Goal: Task Accomplishment & Management: Manage account settings

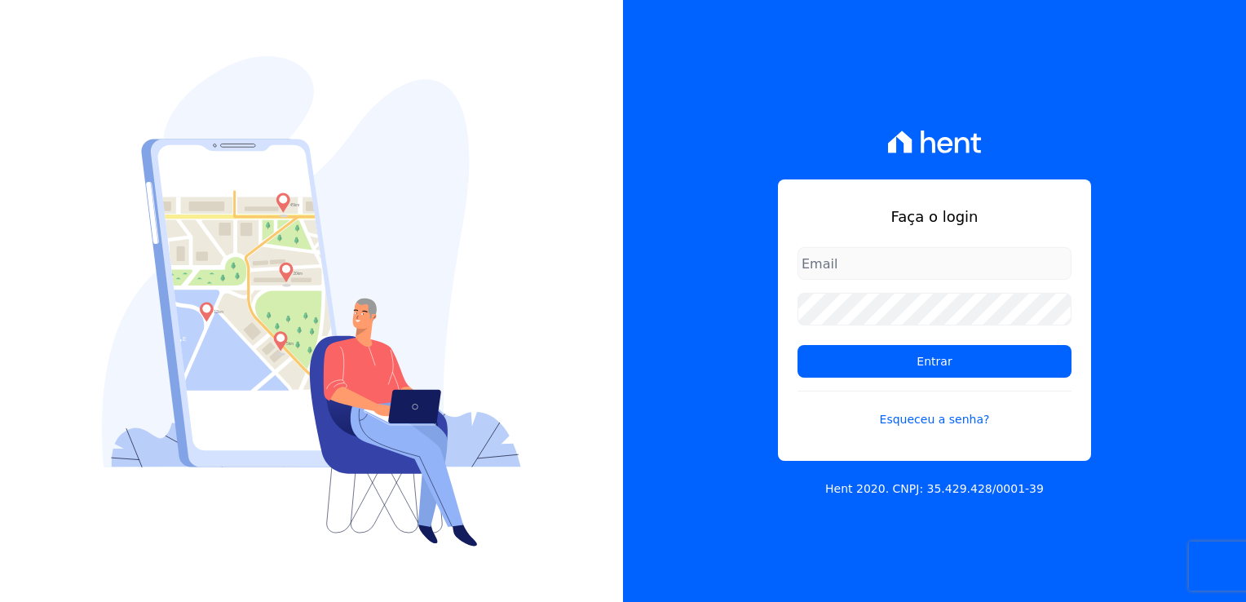
click at [848, 258] on input "email" at bounding box center [935, 263] width 274 height 33
type input "[PERSON_NAME][EMAIL_ADDRESS][DOMAIN_NAME]"
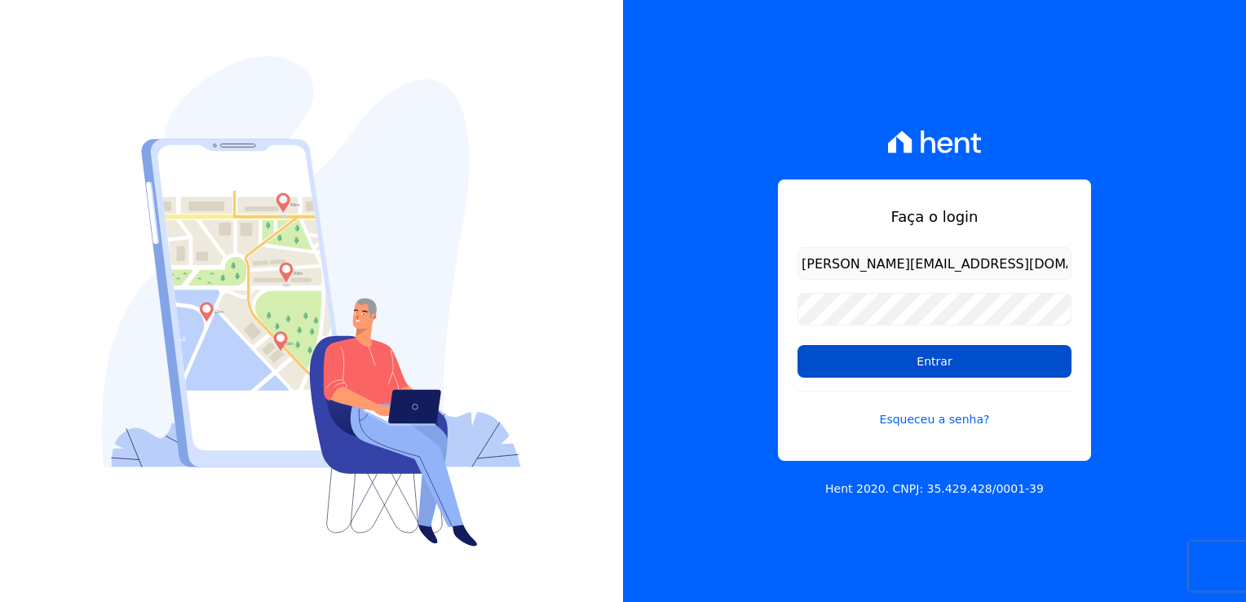
click at [943, 370] on input "Entrar" at bounding box center [935, 361] width 274 height 33
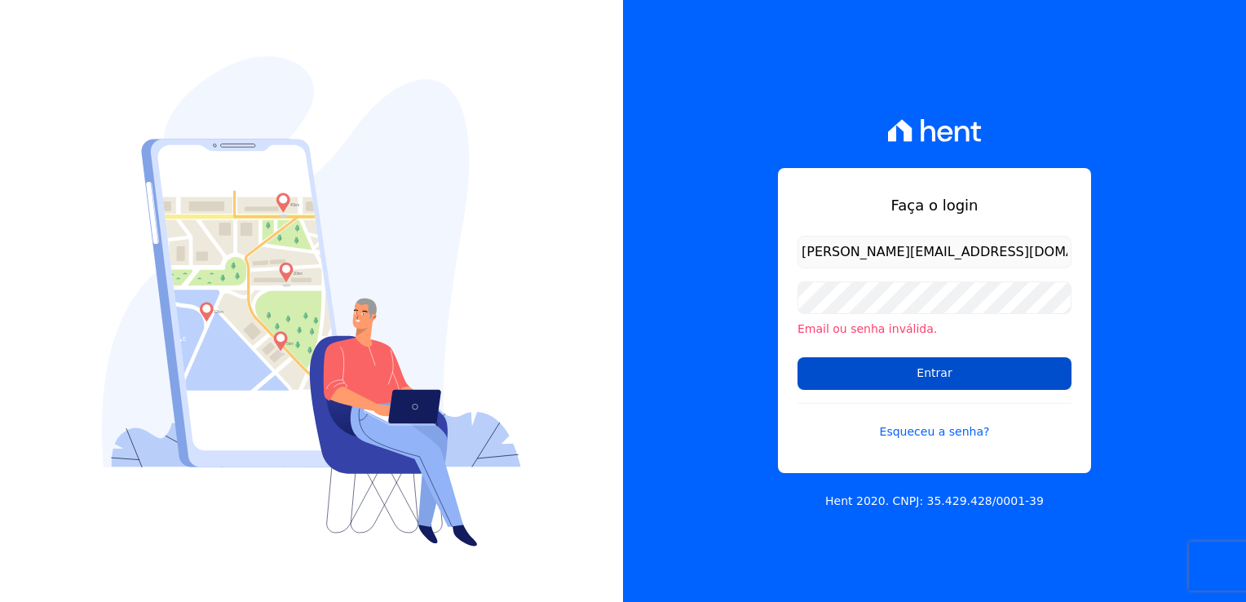
click at [943, 369] on input "Entrar" at bounding box center [935, 373] width 274 height 33
click at [924, 421] on link "Esqueceu a senha?" at bounding box center [935, 422] width 274 height 38
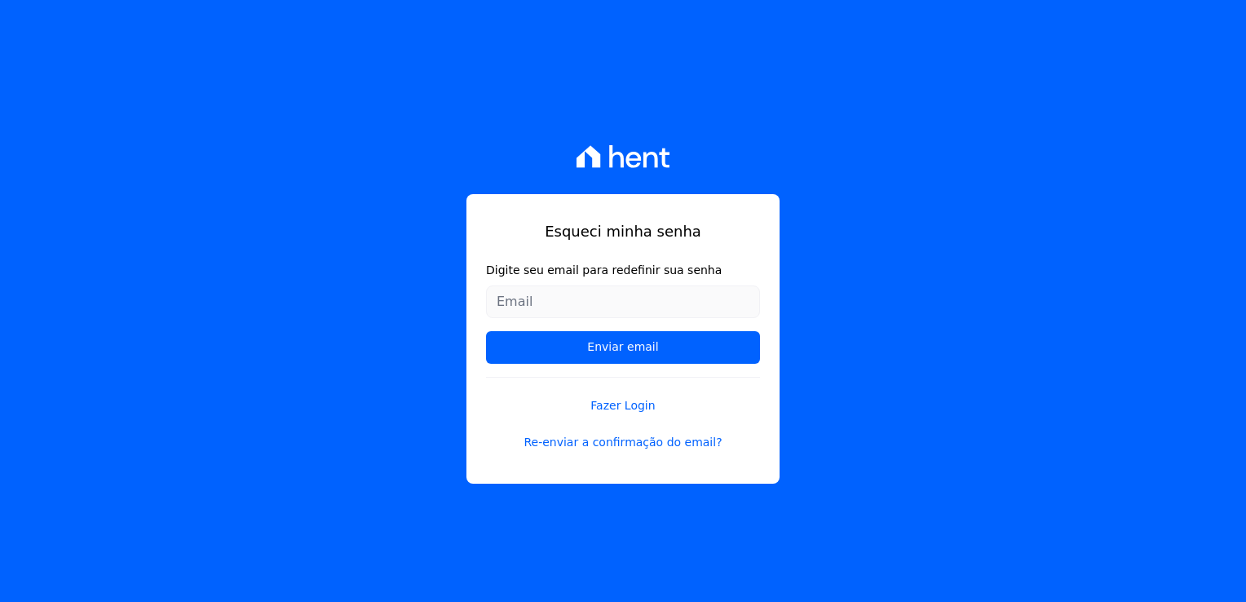
click at [527, 294] on input "Digite seu email para redefinir sua senha" at bounding box center [623, 302] width 274 height 33
type input "[PERSON_NAME][EMAIL_ADDRESS][DOMAIN_NAME]"
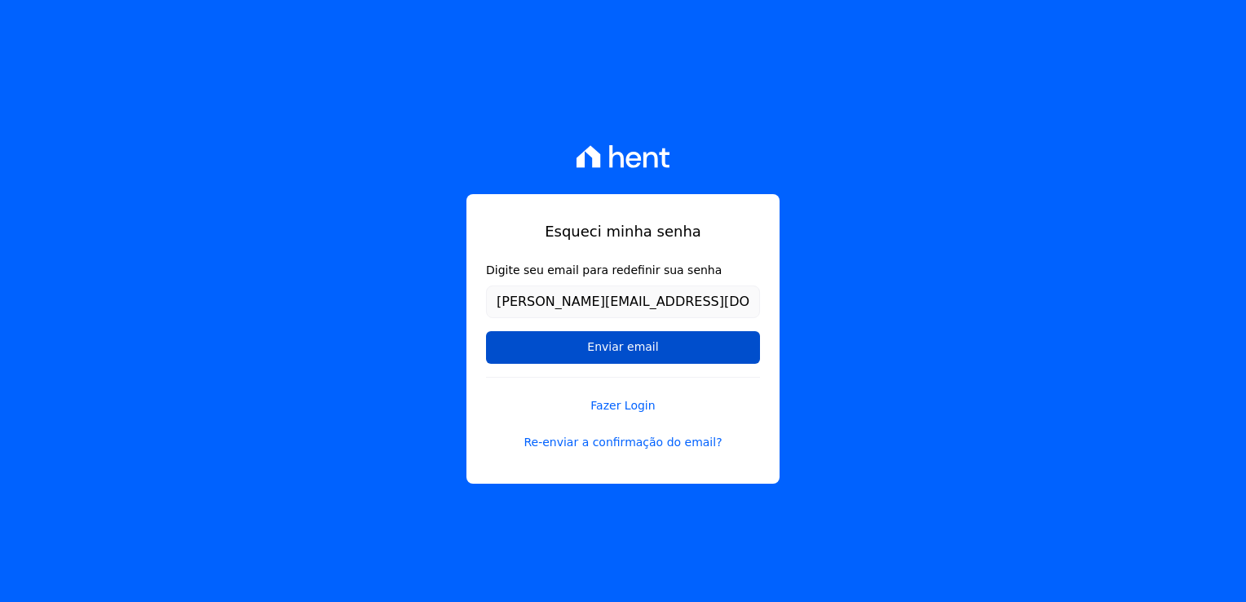
click at [625, 354] on input "Enviar email" at bounding box center [623, 347] width 274 height 33
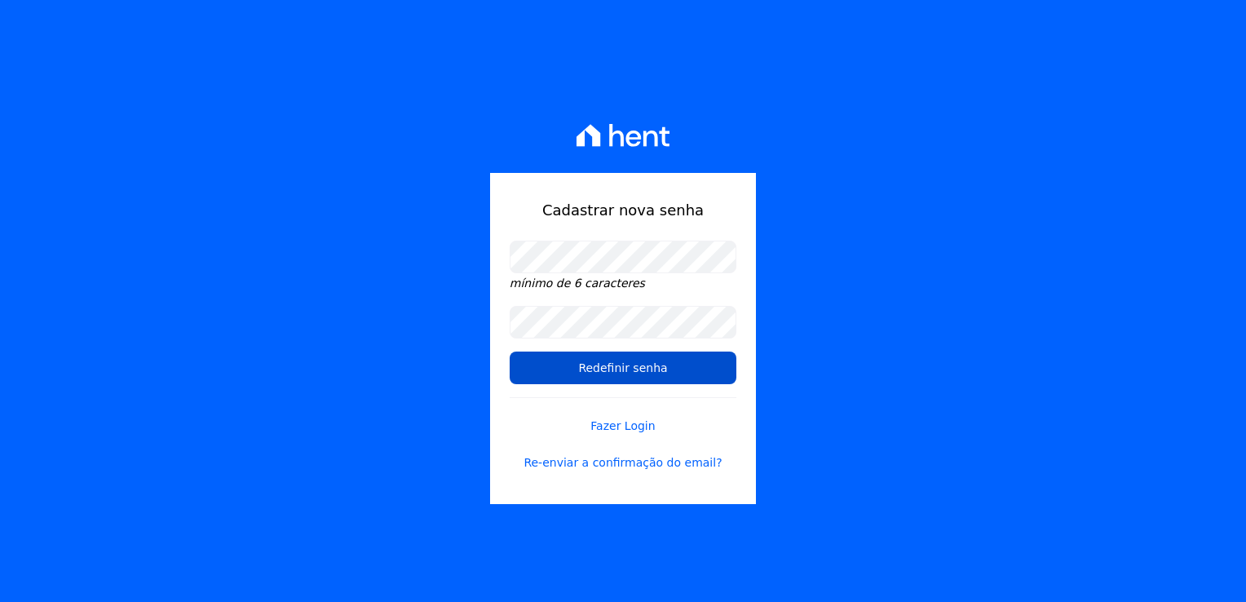
click at [639, 354] on input "Redefinir senha" at bounding box center [623, 368] width 227 height 33
click at [646, 357] on input "Redefinir senha" at bounding box center [623, 368] width 227 height 33
click at [607, 370] on input "Redefinir senha" at bounding box center [623, 368] width 227 height 33
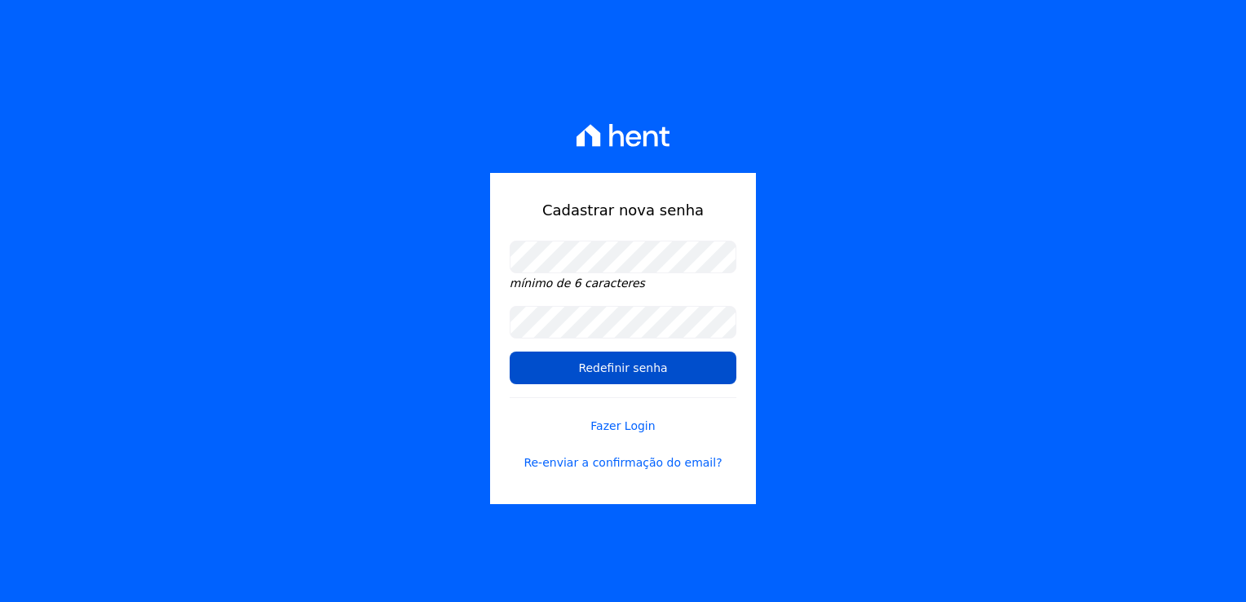
click at [607, 370] on input "Redefinir senha" at bounding box center [623, 368] width 227 height 33
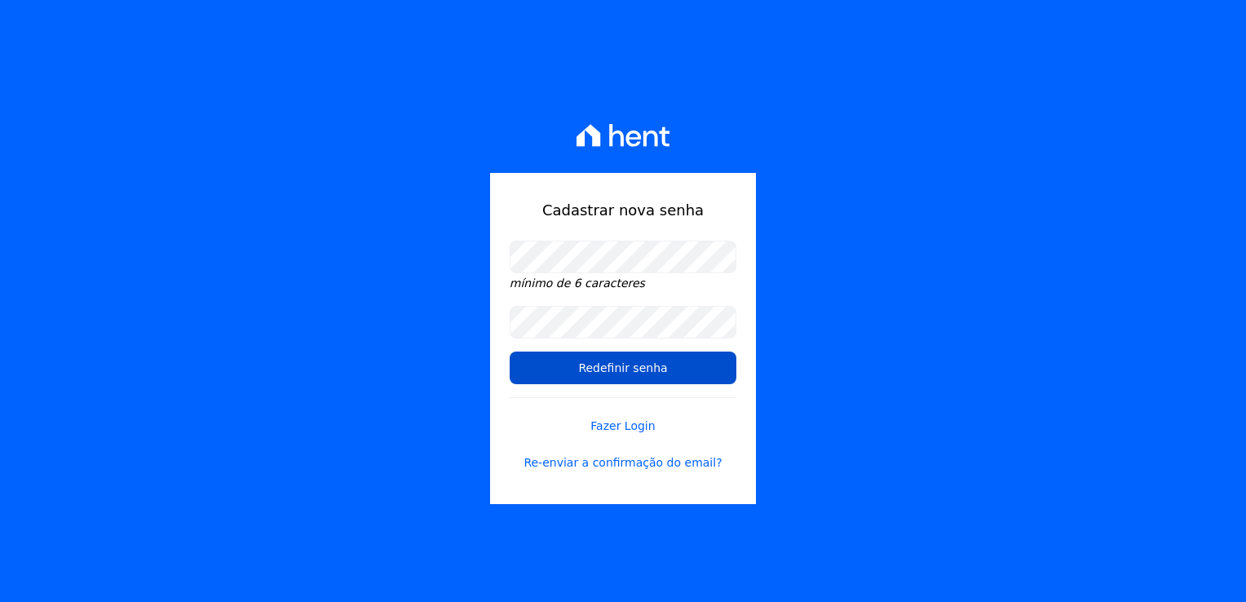
click at [607, 370] on input "Redefinir senha" at bounding box center [623, 368] width 227 height 33
